Goal: Information Seeking & Learning: Learn about a topic

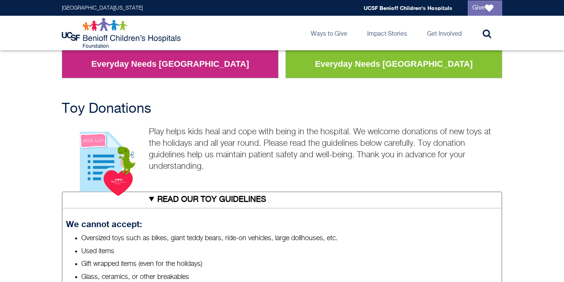
scroll to position [84, 0]
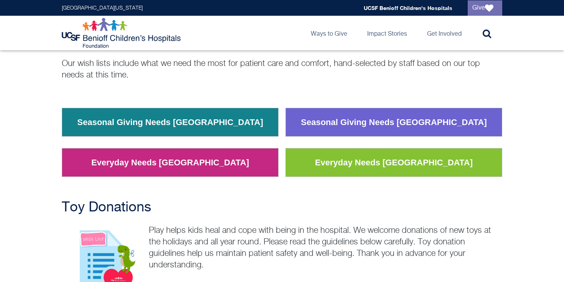
click at [363, 124] on link "Seasonal Giving Needs [GEOGRAPHIC_DATA]" at bounding box center [394, 122] width 198 height 20
click at [343, 172] on link "Everyday Needs [GEOGRAPHIC_DATA]" at bounding box center [393, 163] width 169 height 20
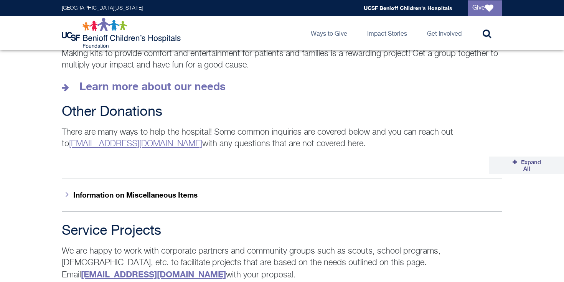
scroll to position [1164, 0]
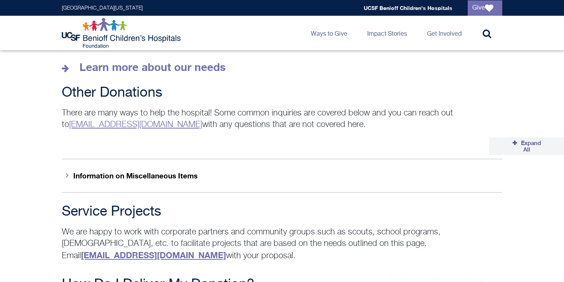
click at [262, 168] on button "Information on Miscellaneous Items" at bounding box center [282, 175] width 441 height 33
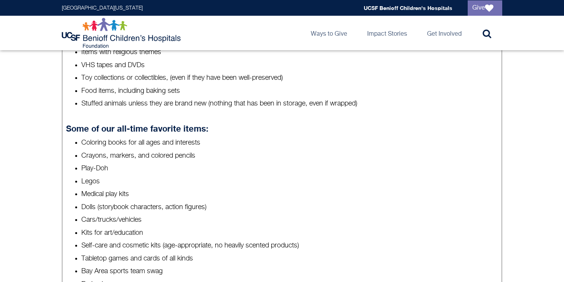
scroll to position [321, 0]
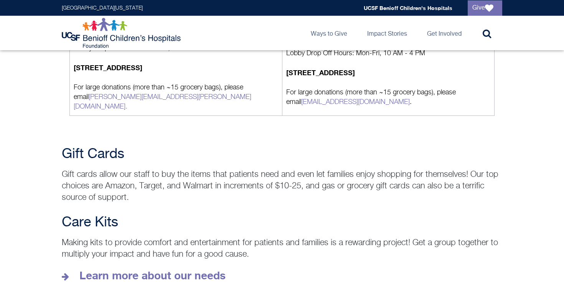
scroll to position [1020, 0]
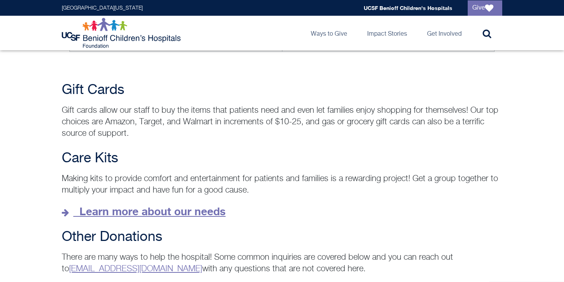
click at [66, 208] on icon at bounding box center [67, 212] width 10 height 8
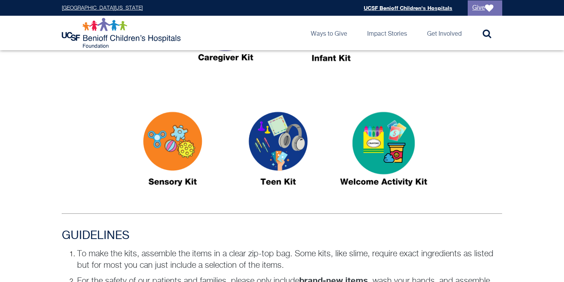
scroll to position [483, 0]
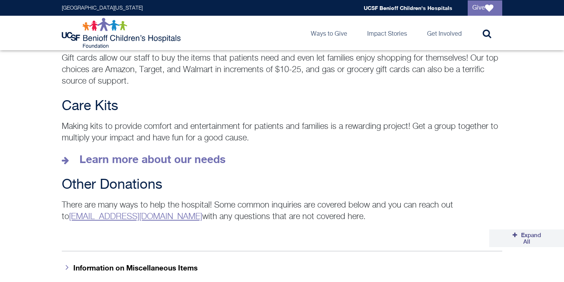
scroll to position [1073, 0]
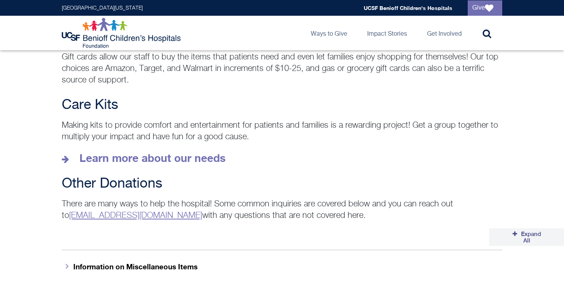
click at [133, 211] on link "[EMAIL_ADDRESS][DOMAIN_NAME]" at bounding box center [135, 215] width 133 height 8
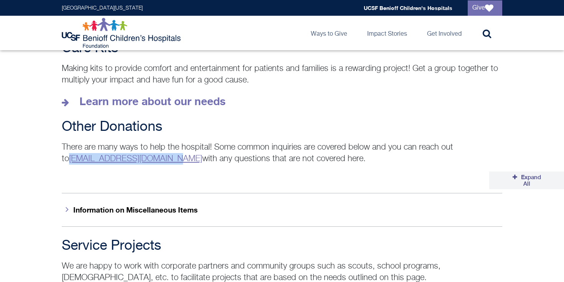
scroll to position [1131, 0]
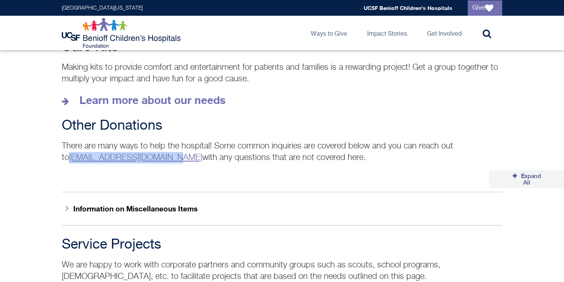
click at [112, 198] on button "Information on Miscellaneous Items" at bounding box center [282, 208] width 441 height 33
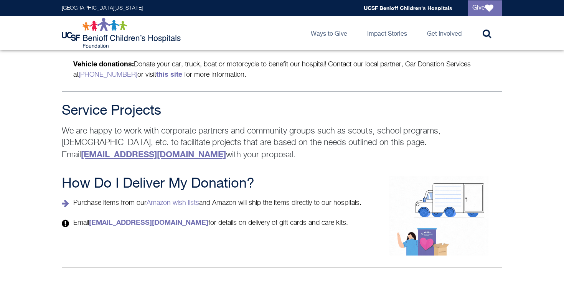
scroll to position [1598, 0]
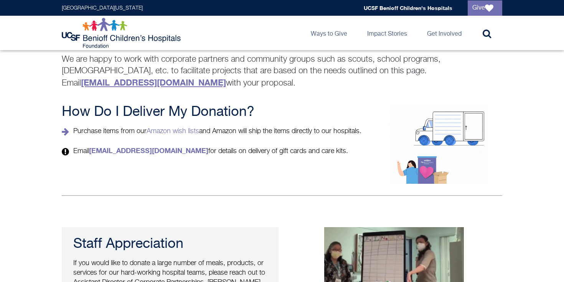
click at [179, 127] on p "Purchase items from our Amazon wish lists and Amazon will ship the items direct…" at bounding box center [215, 132] width 306 height 10
click at [182, 128] on link "Amazon wish lists" at bounding box center [173, 131] width 53 height 7
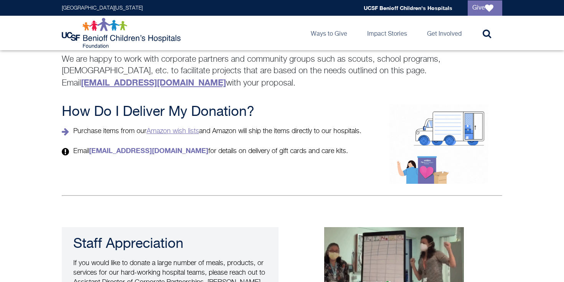
scroll to position [61, 0]
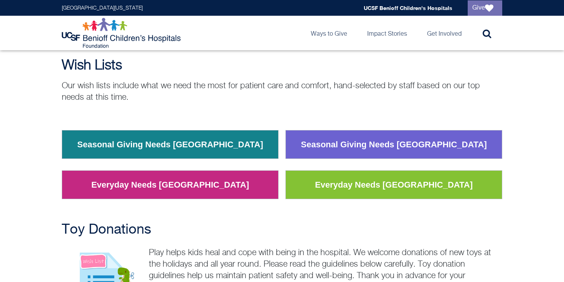
click at [348, 147] on link "Seasonal Giving Needs [GEOGRAPHIC_DATA]" at bounding box center [394, 145] width 198 height 20
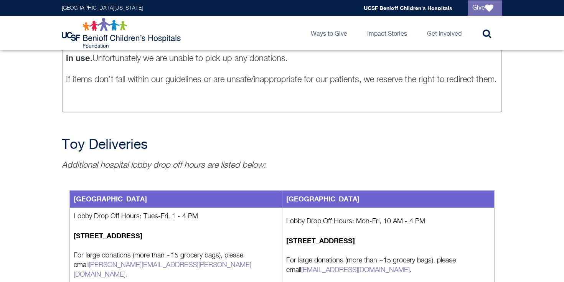
scroll to position [859, 0]
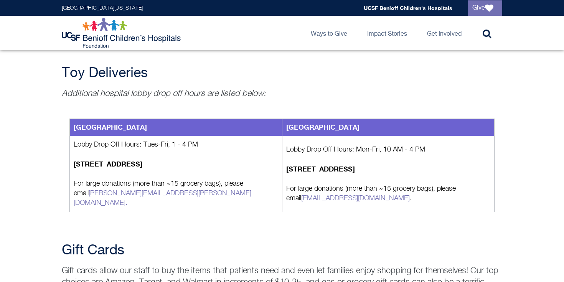
scroll to position [1598, 0]
